Goal: Participate in discussion

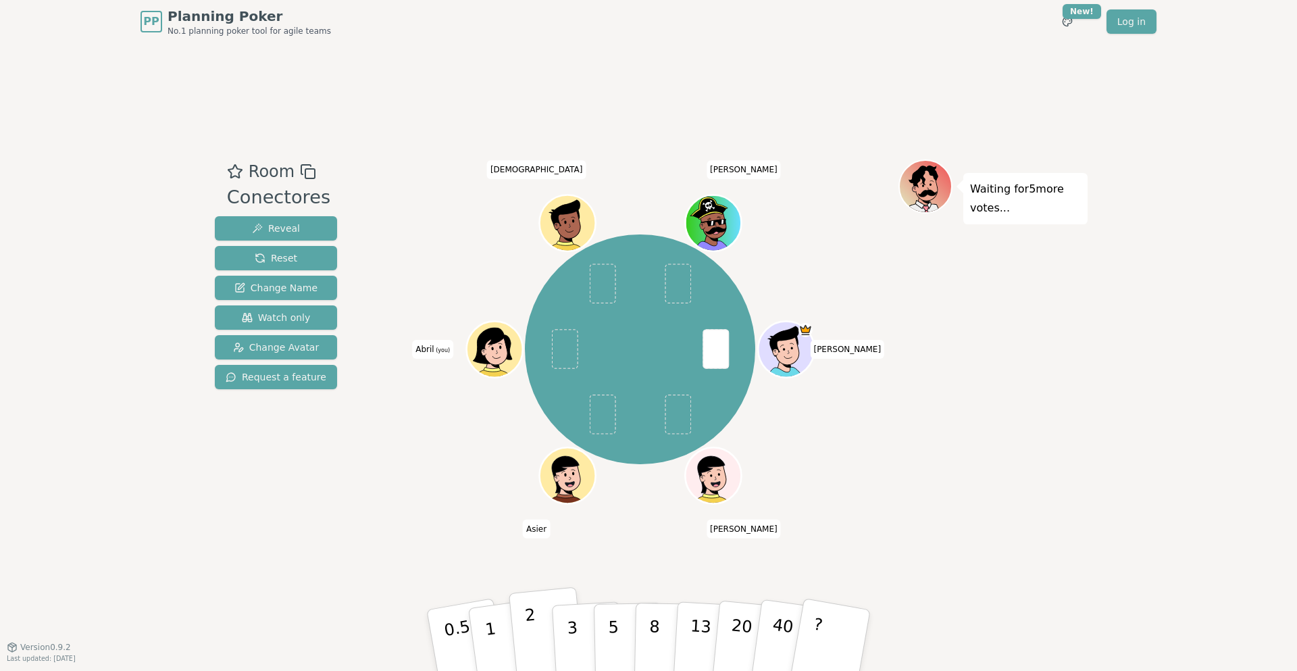
click at [523, 617] on button "2" at bounding box center [547, 640] width 77 height 107
click at [530, 175] on span "[DEMOGRAPHIC_DATA]" at bounding box center [536, 169] width 99 height 19
click at [521, 176] on div "[PERSON_NAME] [PERSON_NAME] [PERSON_NAME] (you) [DEMOGRAPHIC_DATA][PERSON_NAME]" at bounding box center [640, 345] width 517 height 372
click at [527, 162] on span "[DEMOGRAPHIC_DATA]" at bounding box center [536, 169] width 99 height 19
click at [544, 172] on span "[DEMOGRAPHIC_DATA]" at bounding box center [536, 169] width 99 height 19
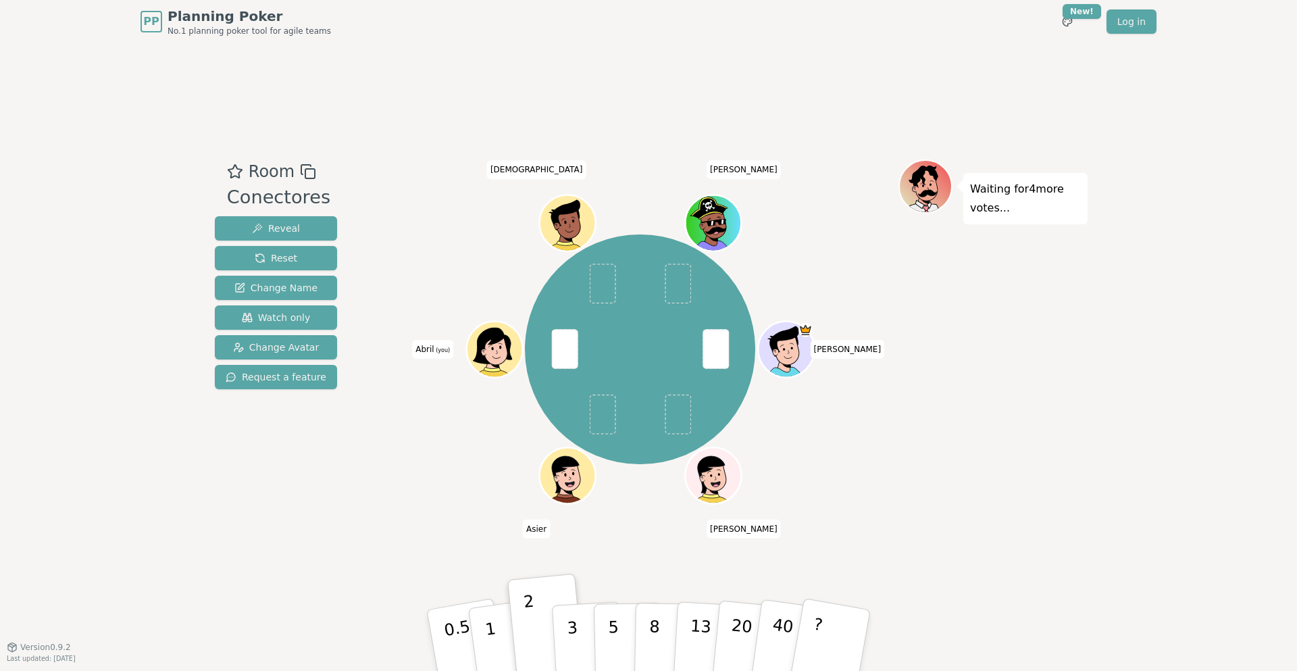
click at [535, 165] on span "[DEMOGRAPHIC_DATA]" at bounding box center [536, 169] width 99 height 19
click at [460, 223] on div "[PERSON_NAME] [PERSON_NAME] [PERSON_NAME] (you) [DEMOGRAPHIC_DATA][PERSON_NAME]" at bounding box center [640, 350] width 517 height 332
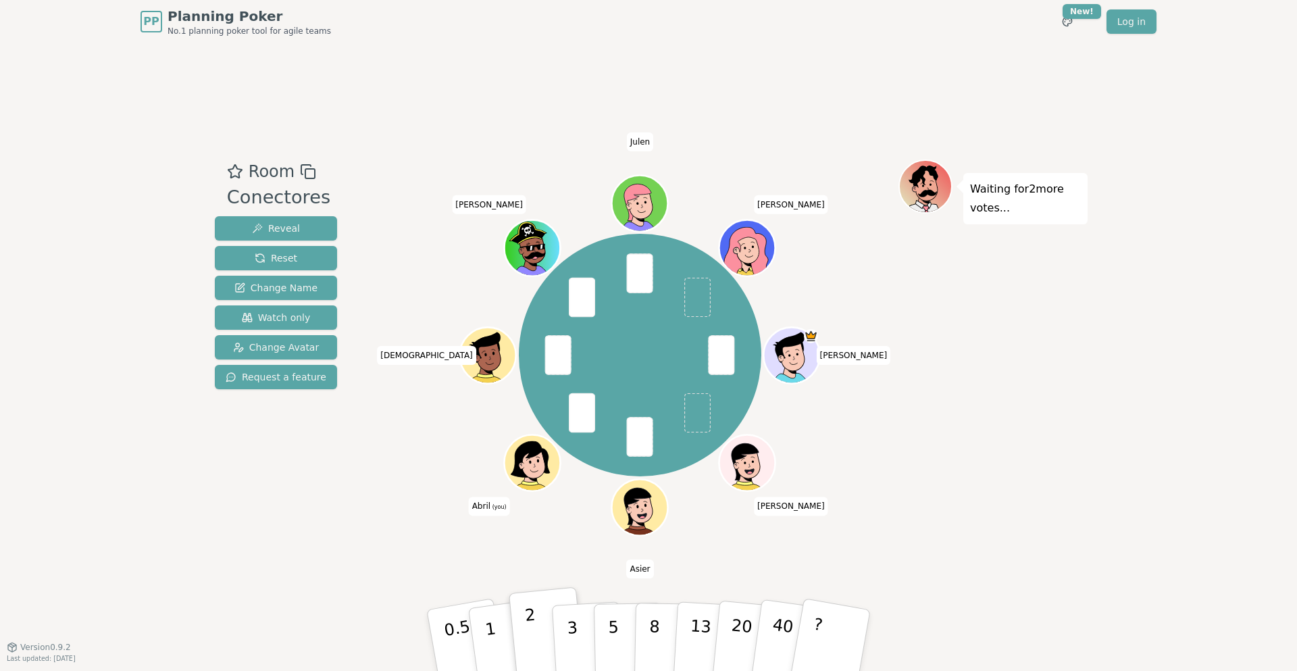
click at [523, 624] on button "2" at bounding box center [547, 640] width 77 height 107
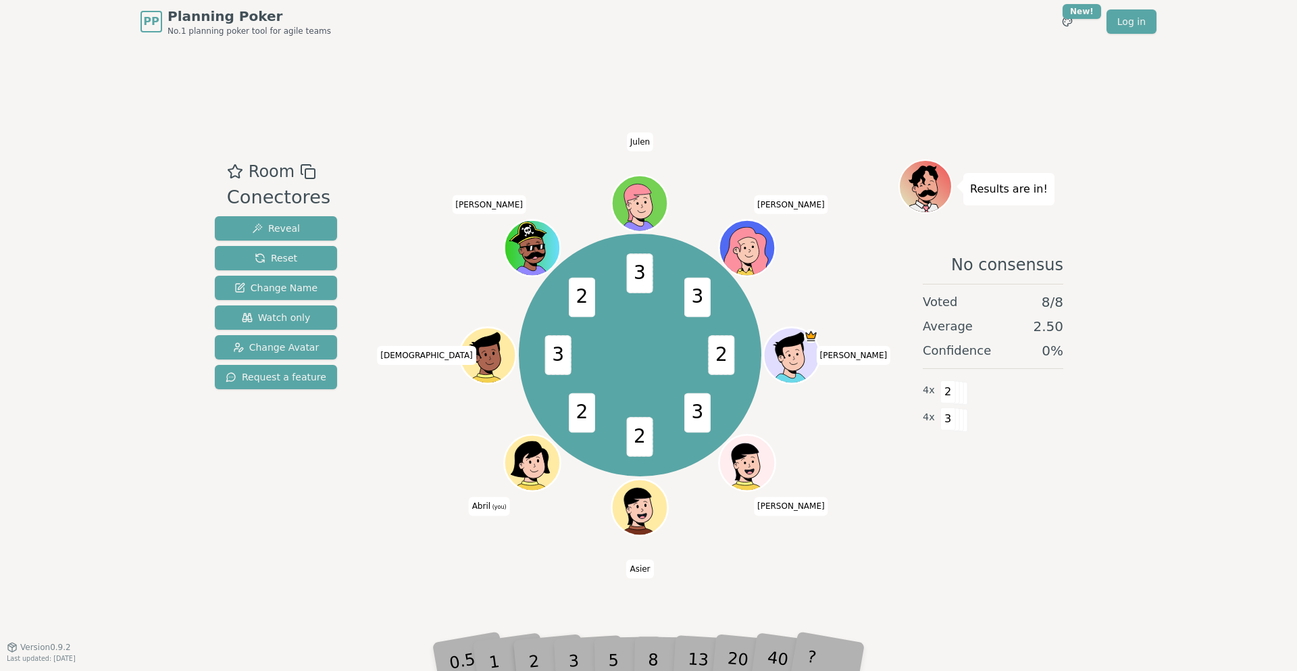
click at [145, 482] on div "PP Planning Poker No.1 planning poker tool for agile teams Toggle theme New! Lo…" at bounding box center [648, 335] width 1297 height 671
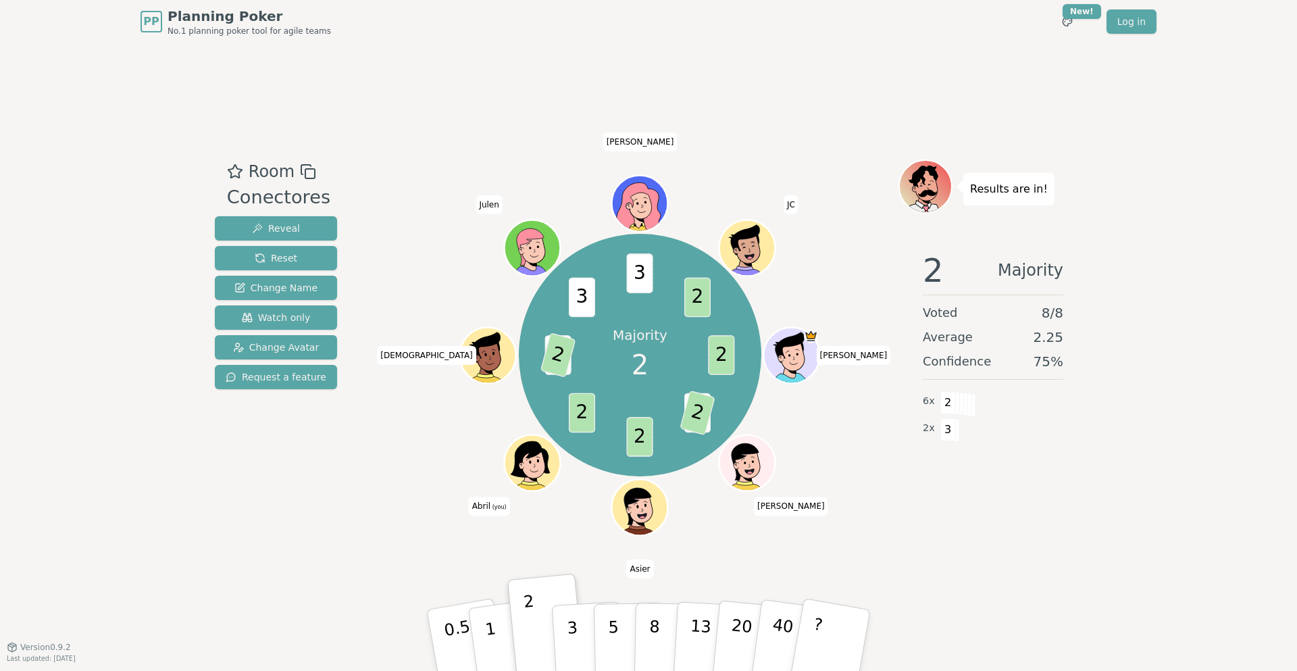
click at [133, 34] on div "PP Planning Poker No.1 planning poker tool for agile teams Toggle theme New! Lo…" at bounding box center [649, 21] width 1038 height 43
